Goal: Transaction & Acquisition: Subscribe to service/newsletter

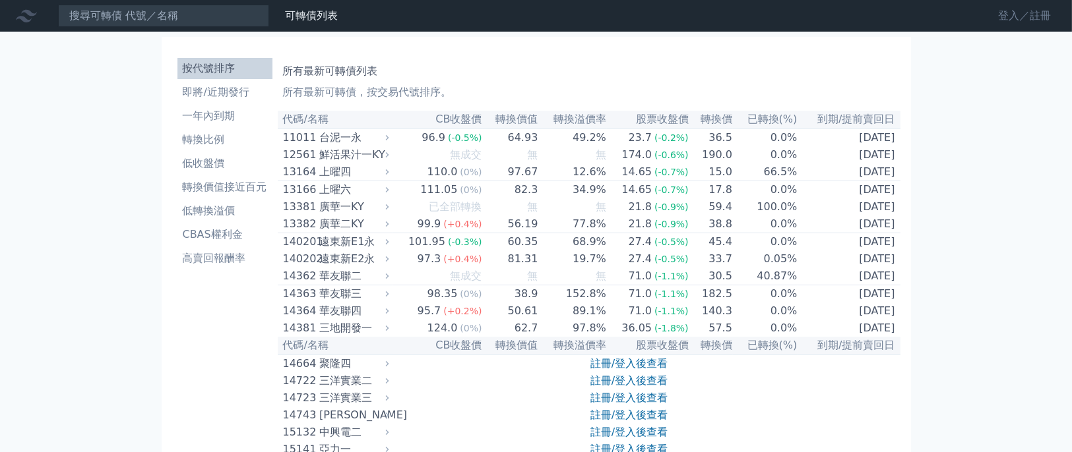
click at [1012, 19] on link "登入／註冊" at bounding box center [1024, 15] width 74 height 21
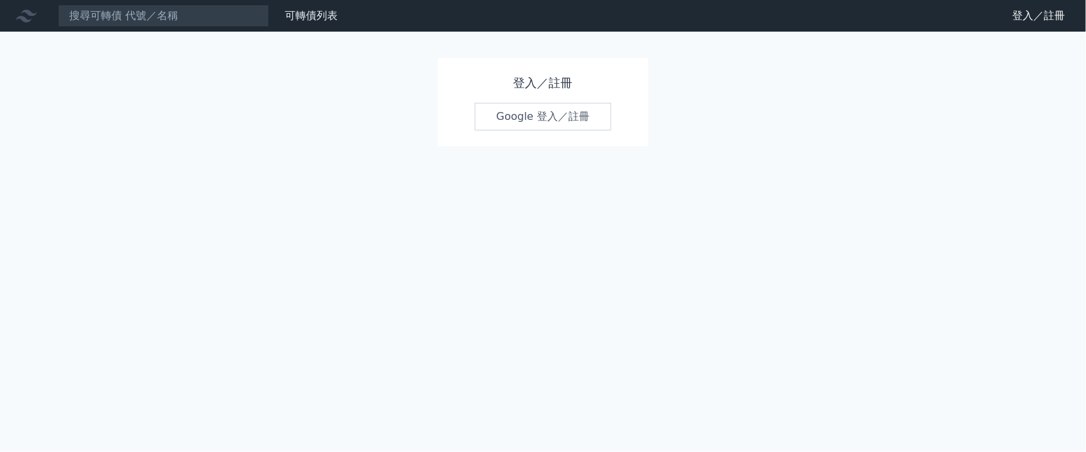
click at [589, 121] on link "Google 登入／註冊" at bounding box center [543, 117] width 137 height 28
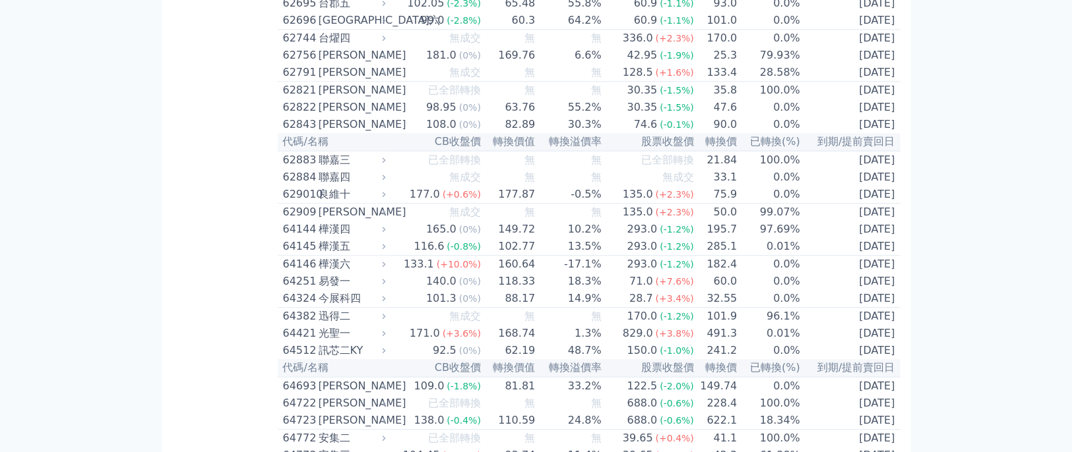
scroll to position [5236, 0]
